Goal: Information Seeking & Learning: Learn about a topic

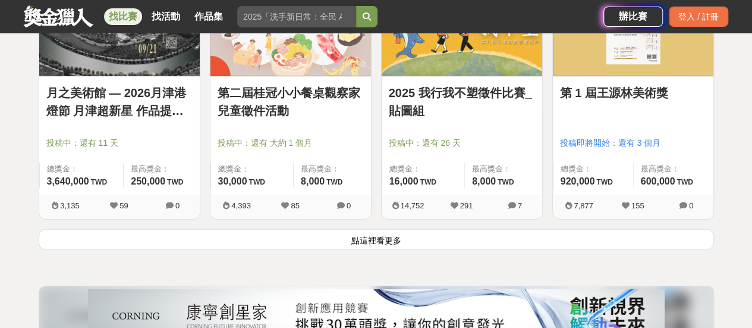
scroll to position [1665, 0]
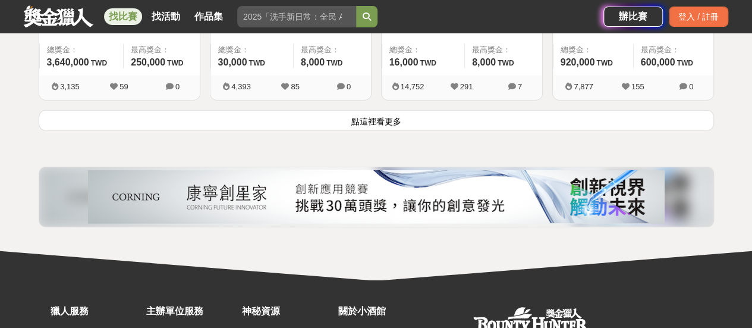
click at [365, 116] on button "點這裡看更多" at bounding box center [377, 120] width 676 height 21
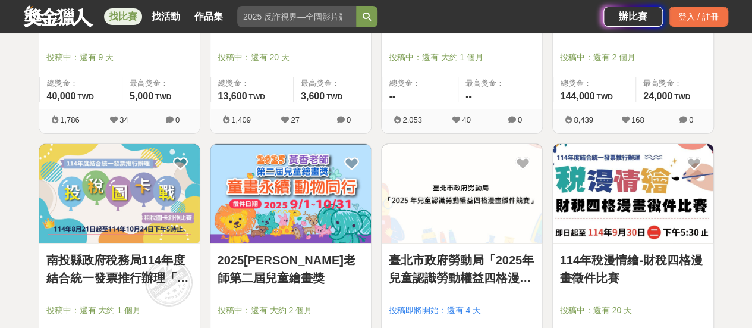
scroll to position [1903, 0]
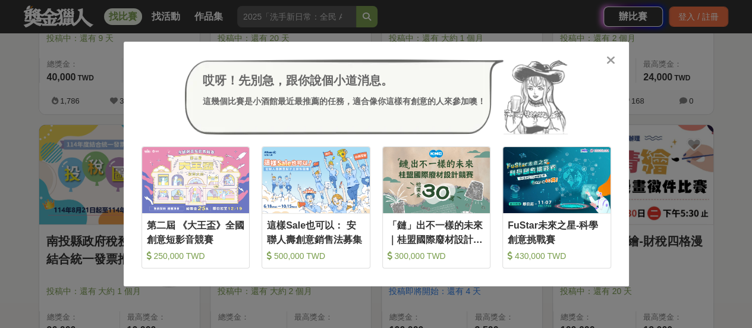
click at [616, 57] on div "哎呀！先別急，跟你說個小道消息。 這幾個比賽是小酒館最近最推薦的任務，適合像你這樣有創意的人來參加噢！ 收藏 第二屆 《大王盃》全國創意短影音競賽 250,0…" at bounding box center [377, 164] width 506 height 244
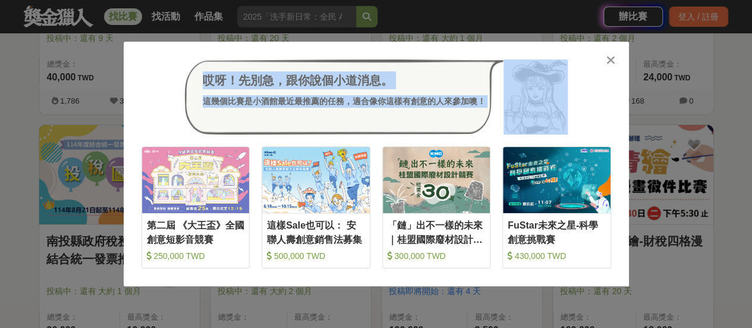
click at [614, 61] on icon at bounding box center [611, 60] width 9 height 12
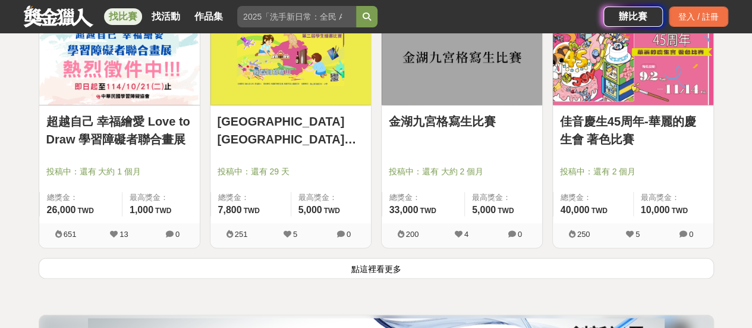
scroll to position [3152, 0]
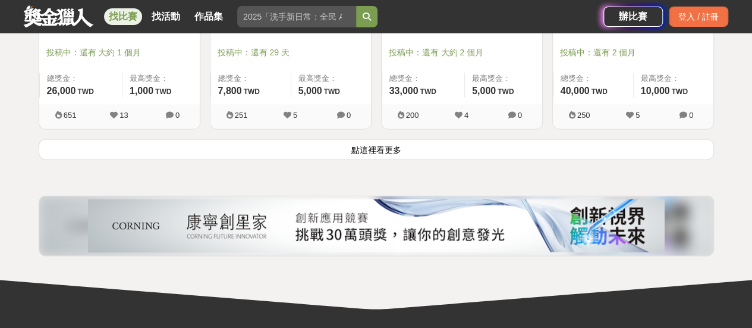
click at [382, 145] on button "點這裡看更多" at bounding box center [377, 149] width 676 height 21
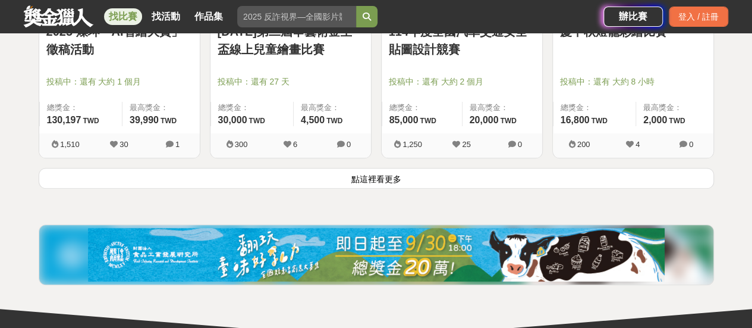
scroll to position [4639, 0]
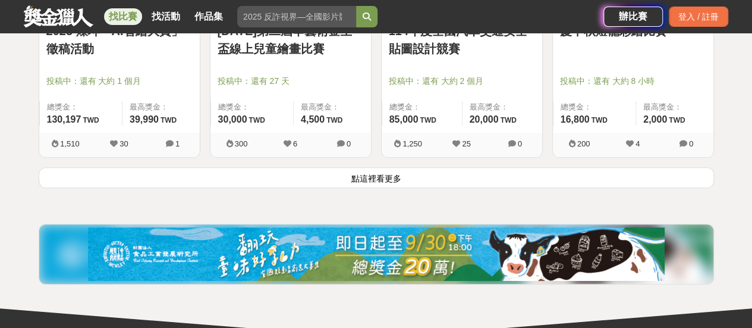
click at [382, 177] on button "點這裡看更多" at bounding box center [377, 177] width 676 height 21
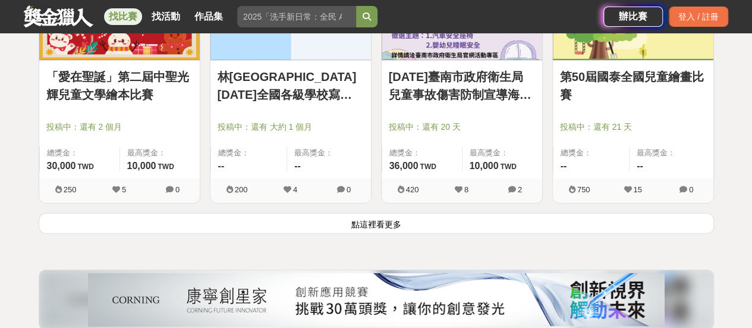
scroll to position [6126, 0]
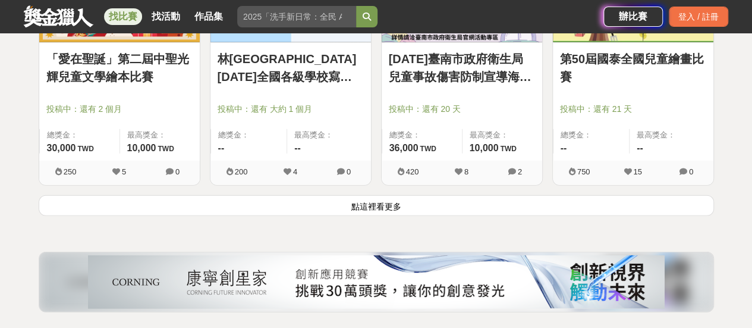
click at [395, 200] on button "點這裡看更多" at bounding box center [377, 205] width 676 height 21
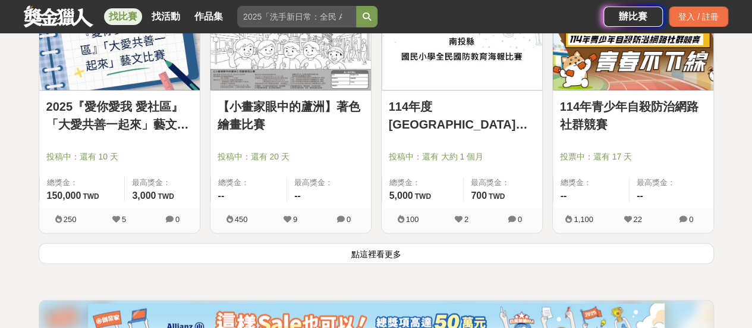
scroll to position [7613, 0]
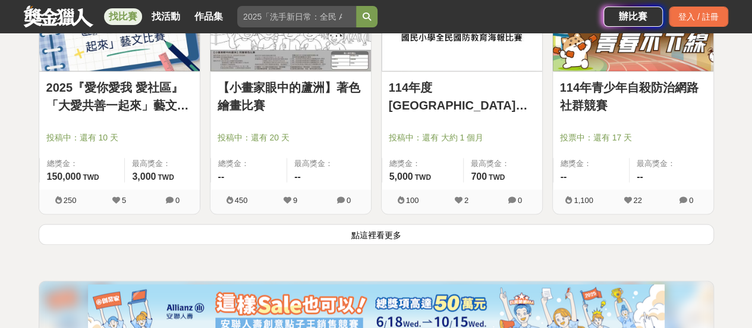
click at [362, 227] on button "點這裡看更多" at bounding box center [377, 234] width 676 height 21
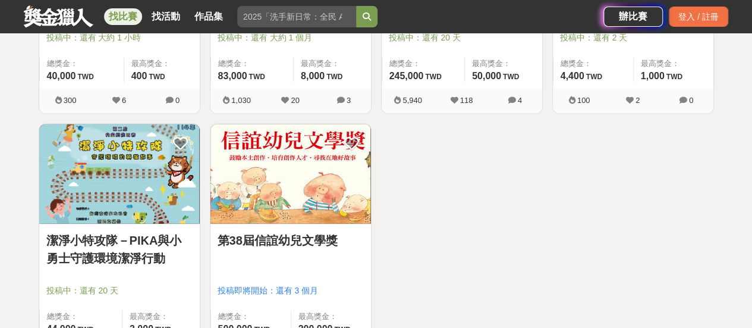
scroll to position [7970, 0]
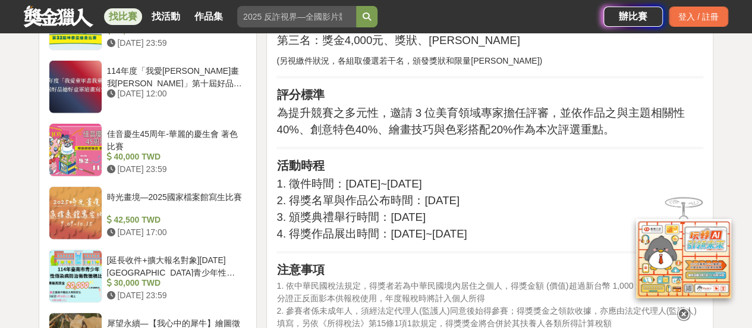
scroll to position [1665, 0]
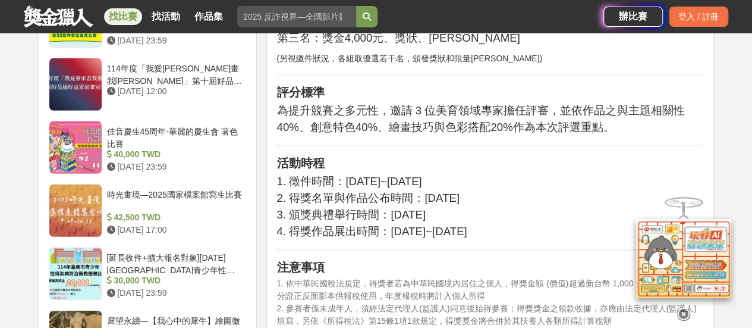
click at [683, 310] on icon at bounding box center [683, 314] width 13 height 13
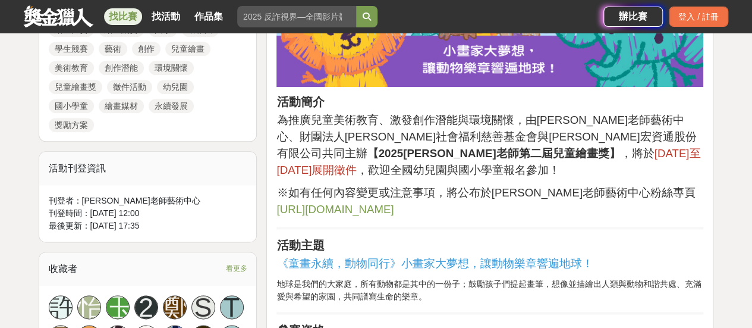
scroll to position [654, 0]
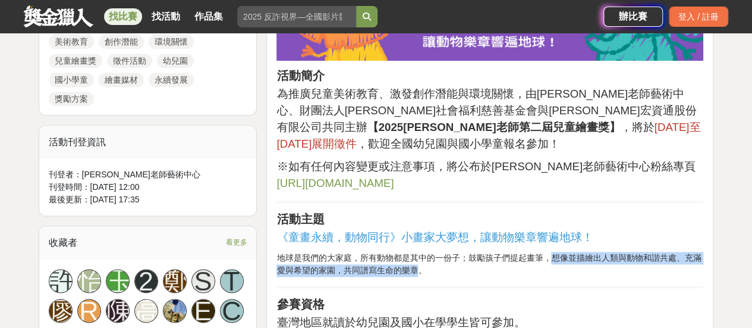
drag, startPoint x: 552, startPoint y: 243, endPoint x: 420, endPoint y: 255, distance: 132.6
click at [420, 255] on p "地球是我們的大家庭，所有動物都是其中的一份子；鼓勵孩子們提起畫筆，想像並描繪出人類與動物和諧共處、充滿愛與希望的家園，共同譜寫生命的樂章。" at bounding box center [490, 264] width 427 height 25
copy p "想像並描繪出人類與動物和諧共處、充滿愛與希望的家園，共同譜寫生命的樂章"
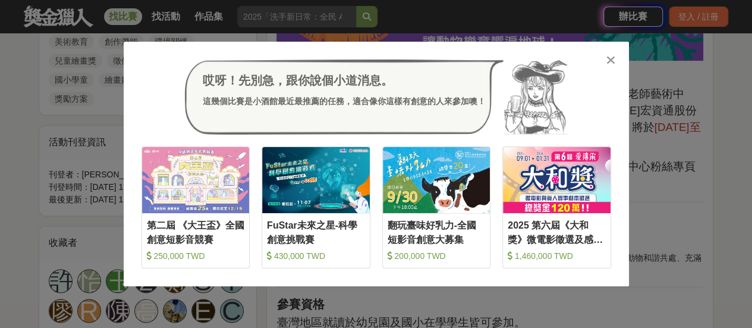
click at [609, 61] on icon at bounding box center [611, 60] width 9 height 12
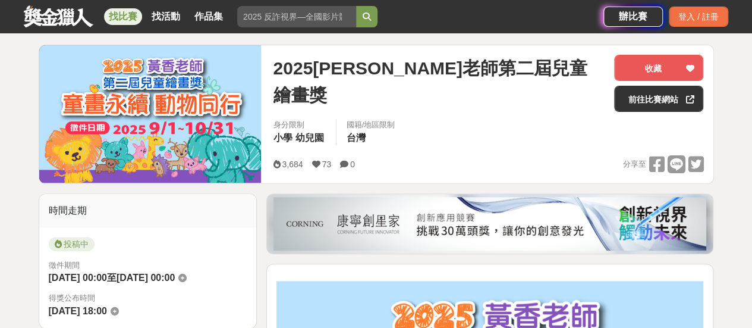
scroll to position [119, 0]
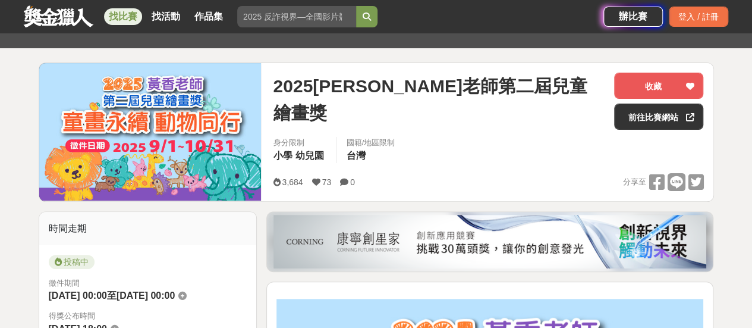
click at [400, 87] on span "2025黃香老師第二屆兒童繪畫獎" at bounding box center [439, 100] width 332 height 54
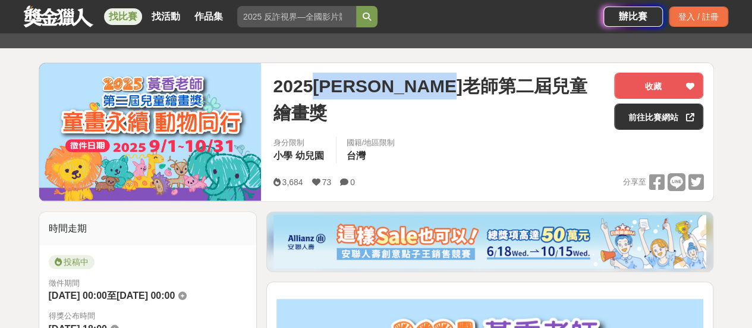
drag, startPoint x: 316, startPoint y: 86, endPoint x: 554, endPoint y: 83, distance: 237.3
click at [554, 83] on div "2025黃香老師第二屆兒童繪畫獎" at bounding box center [439, 100] width 332 height 54
copy span "黃香老師第二屆兒童繪畫獎"
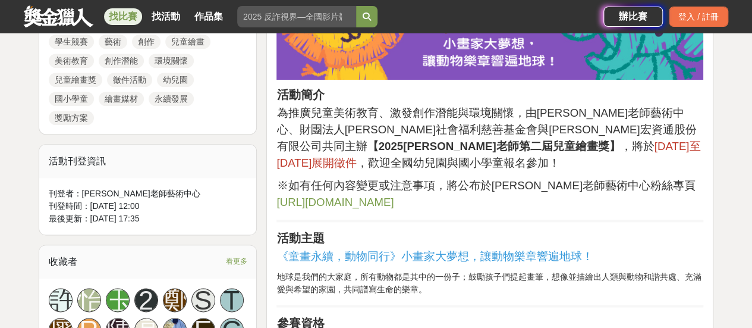
scroll to position [654, 0]
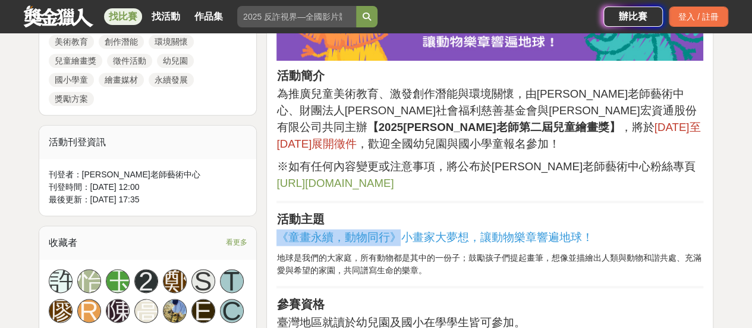
drag, startPoint x: 280, startPoint y: 221, endPoint x: 396, endPoint y: 222, distance: 116.0
click at [396, 231] on span "《童畫永續，動物同行》小畫家大夢想，讓動物樂章響遍地球！" at bounding box center [435, 237] width 316 height 12
copy span "《童畫永續，動物同行》"
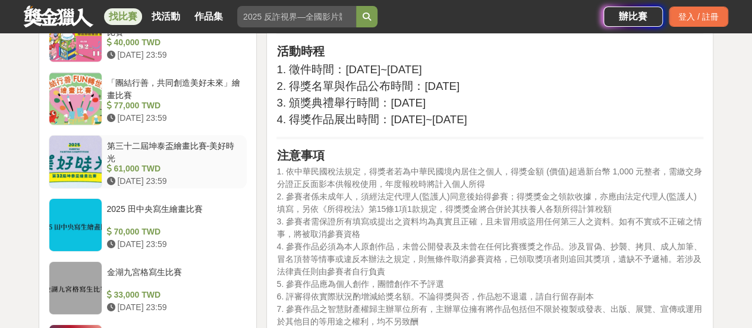
scroll to position [1844, 0]
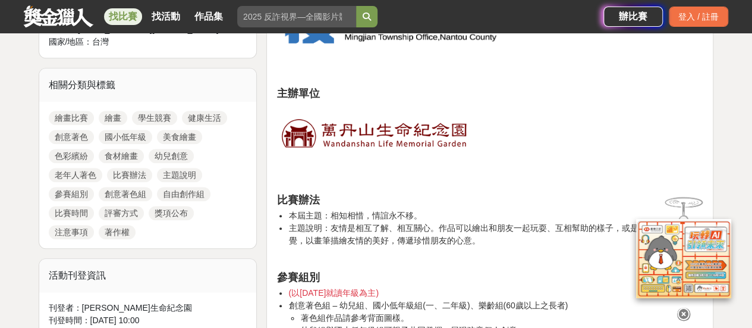
scroll to position [595, 0]
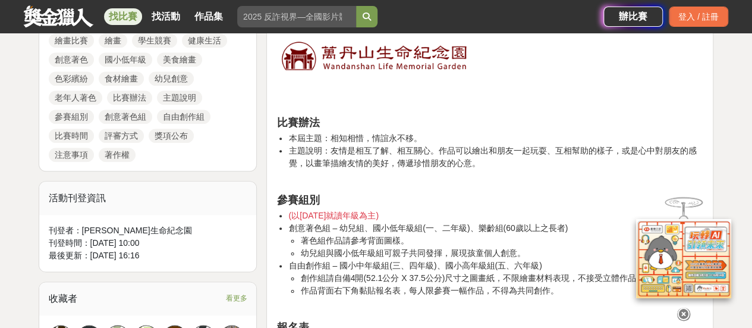
click at [685, 308] on icon at bounding box center [683, 314] width 13 height 13
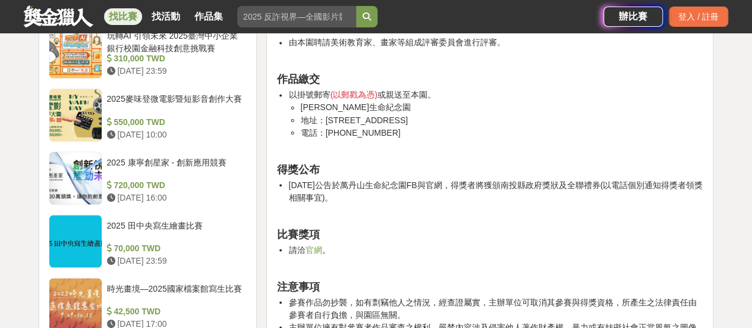
scroll to position [1011, 0]
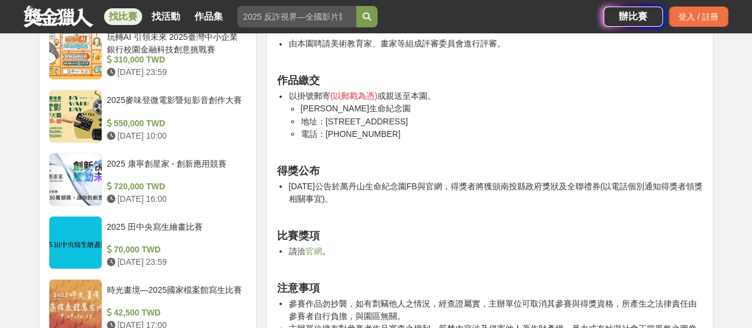
click at [313, 251] on link "官網" at bounding box center [313, 251] width 17 height 10
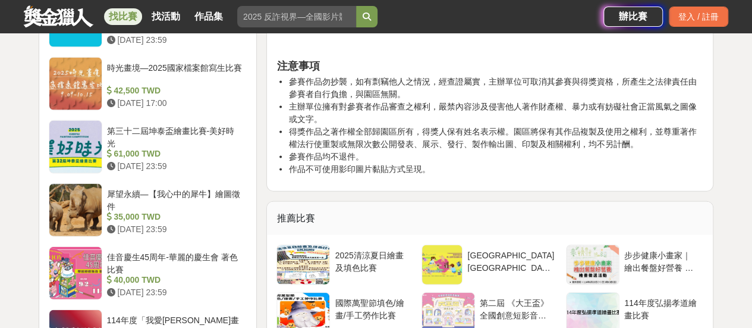
scroll to position [1249, 0]
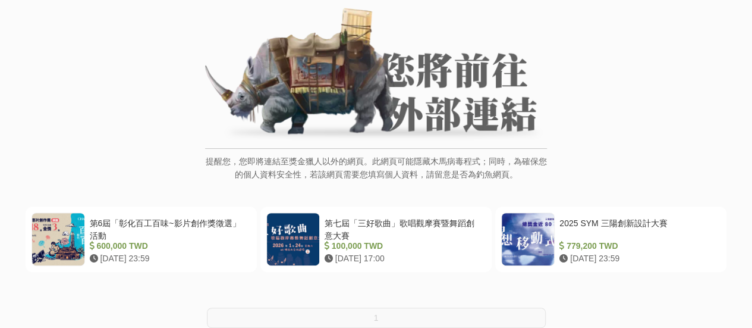
scroll to position [178, 0]
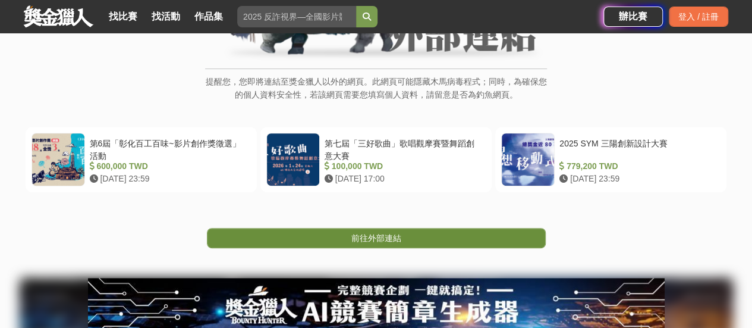
click at [370, 234] on span "前往外部連結" at bounding box center [377, 238] width 50 height 10
